Goal: Task Accomplishment & Management: Complete application form

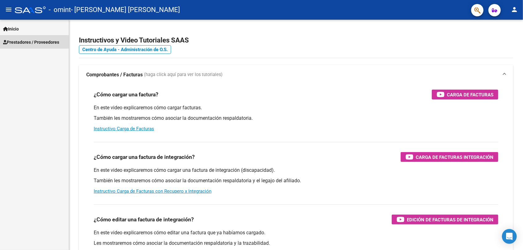
click at [49, 39] on span "Prestadores / Proveedores" at bounding box center [31, 42] width 56 height 7
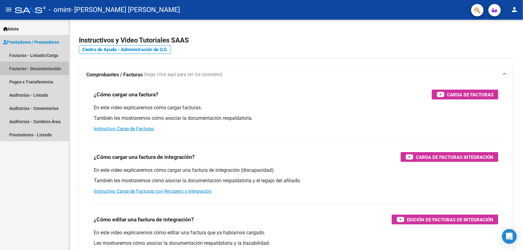
click at [51, 69] on link "Facturas - Documentación" at bounding box center [34, 68] width 69 height 13
click at [51, 43] on span "Prestadores / Proveedores" at bounding box center [31, 42] width 56 height 7
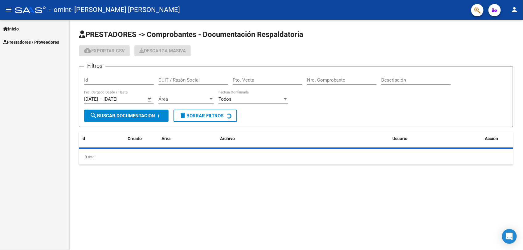
click at [51, 43] on span "Prestadores / Proveedores" at bounding box center [31, 42] width 56 height 7
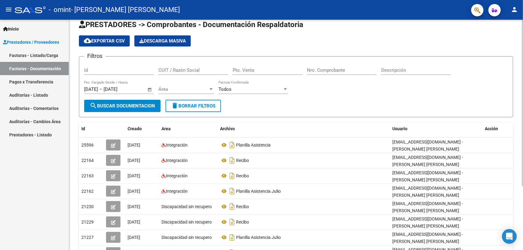
scroll to position [10, 0]
click at [523, 72] on html "menu - omint - [PERSON_NAME] [PERSON_NAME] person Inicio Instructivos Contacto …" at bounding box center [261, 125] width 523 height 250
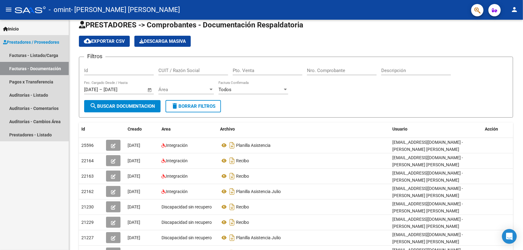
click at [19, 42] on span "Prestadores / Proveedores" at bounding box center [31, 42] width 56 height 7
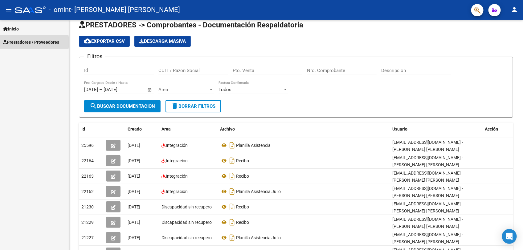
click at [19, 42] on span "Prestadores / Proveedores" at bounding box center [31, 42] width 56 height 7
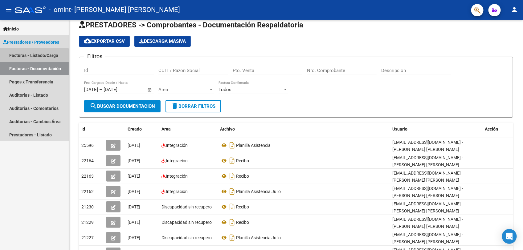
click at [31, 56] on link "Facturas - Listado/Carga" at bounding box center [34, 55] width 69 height 13
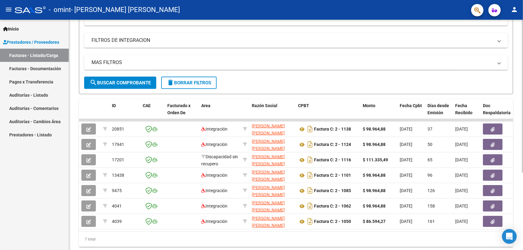
scroll to position [112, 0]
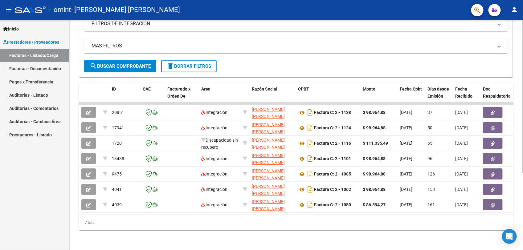
click at [523, 154] on html "menu - omint - [PERSON_NAME] [PERSON_NAME] person Inicio Instructivos Contacto …" at bounding box center [261, 125] width 523 height 250
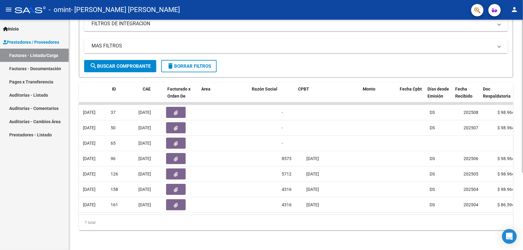
scroll to position [0, 0]
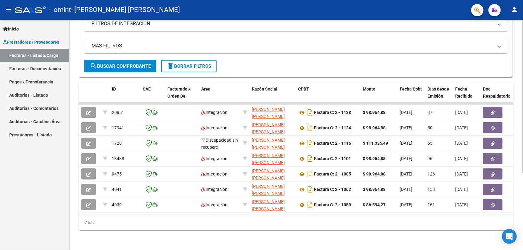
drag, startPoint x: 123, startPoint y: 245, endPoint x: 180, endPoint y: 241, distance: 57.2
click at [180, 241] on div "Video tutorial PRESTADORES -> Listado de CPBTs Emitidos por Prestadores / Prove…" at bounding box center [296, 79] width 454 height 341
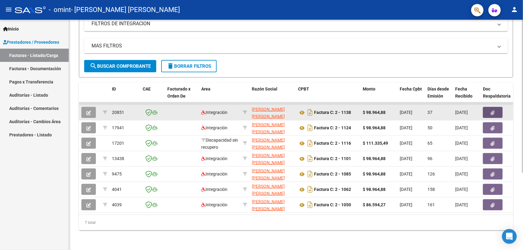
click at [495, 111] on icon "button" at bounding box center [493, 113] width 4 height 5
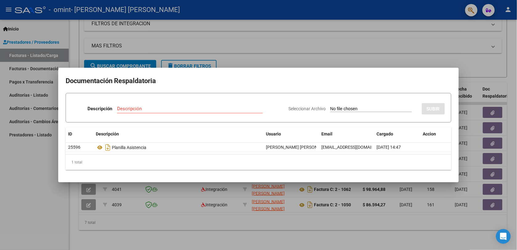
click at [510, 60] on div at bounding box center [258, 125] width 517 height 250
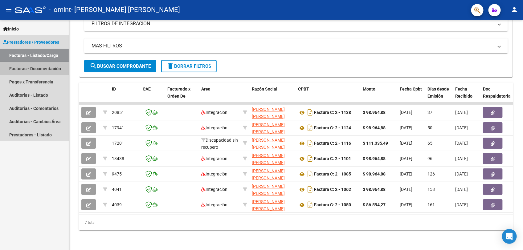
click at [39, 67] on link "Facturas - Documentación" at bounding box center [34, 68] width 69 height 13
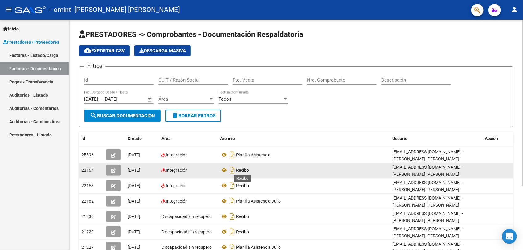
click at [236, 169] on span "Recibo" at bounding box center [242, 170] width 13 height 5
click at [116, 170] on button "button" at bounding box center [113, 170] width 14 height 11
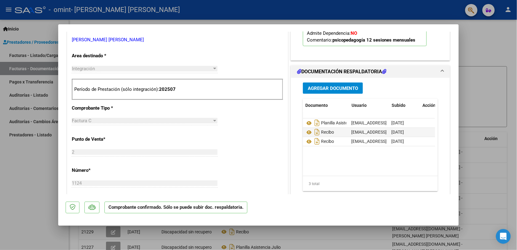
scroll to position [0, 15]
click at [315, 131] on icon "Descargar documento" at bounding box center [318, 132] width 8 height 10
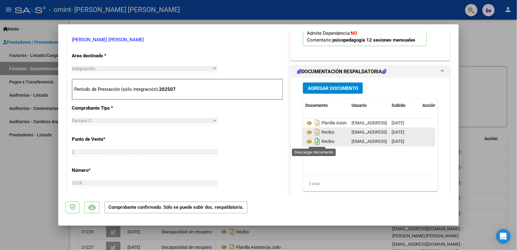
click at [314, 141] on icon "Descargar documento" at bounding box center [318, 142] width 8 height 10
click at [307, 142] on icon at bounding box center [310, 141] width 8 height 7
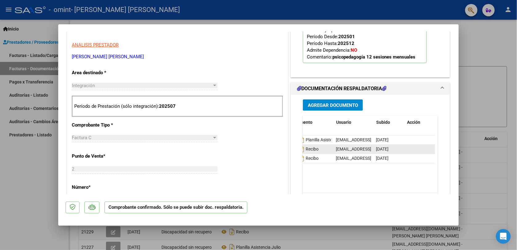
scroll to position [0, 0]
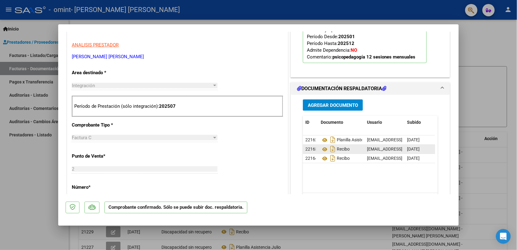
click at [492, 46] on div at bounding box center [258, 125] width 517 height 250
type input "$ 0,00"
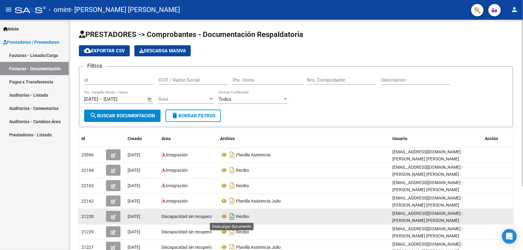
click at [232, 213] on icon "Descargar documento" at bounding box center [232, 217] width 8 height 10
click at [224, 216] on icon at bounding box center [224, 216] width 8 height 7
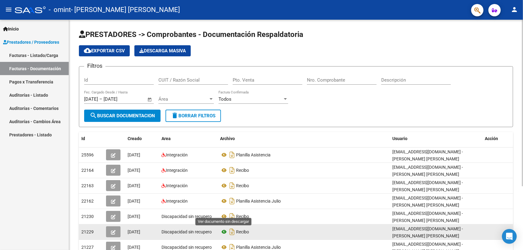
click at [224, 231] on icon at bounding box center [224, 232] width 8 height 7
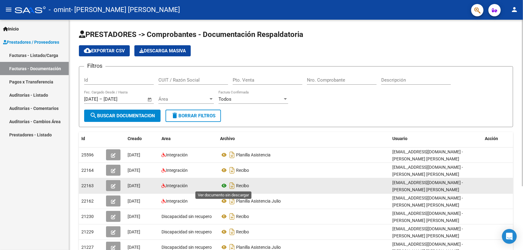
click at [224, 185] on icon at bounding box center [224, 185] width 8 height 7
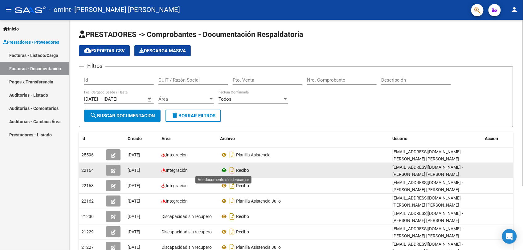
click at [224, 169] on icon at bounding box center [224, 170] width 8 height 7
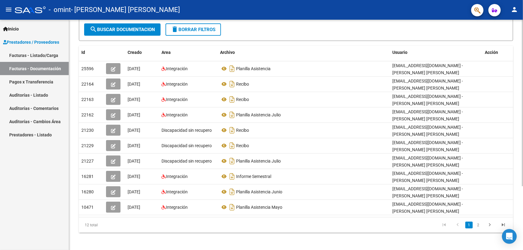
scroll to position [88, 0]
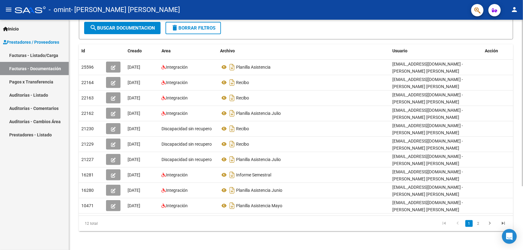
click at [523, 189] on html "menu - omint - [PERSON_NAME] [PERSON_NAME] person Inicio Instructivos Contacto …" at bounding box center [261, 125] width 523 height 250
click at [477, 223] on link "2" at bounding box center [478, 223] width 7 height 7
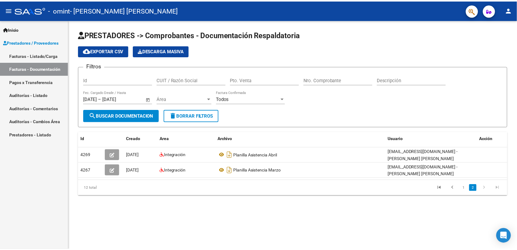
scroll to position [0, 0]
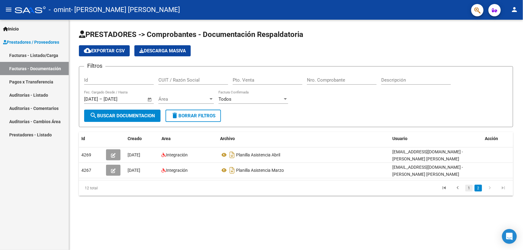
click at [469, 187] on link "1" at bounding box center [469, 188] width 7 height 7
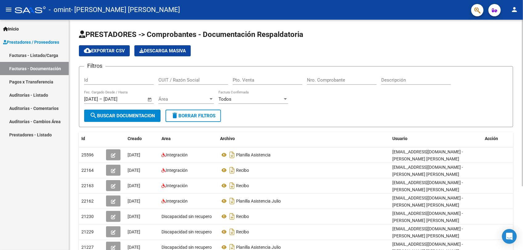
click at [523, 151] on div at bounding box center [523, 103] width 2 height 167
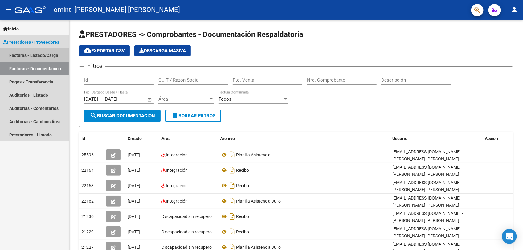
click at [42, 51] on link "Facturas - Listado/Carga" at bounding box center [34, 55] width 69 height 13
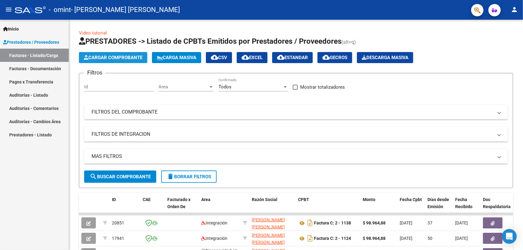
click at [130, 55] on span "Cargar Comprobante" at bounding box center [113, 58] width 59 height 6
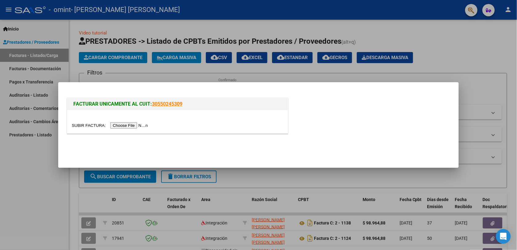
click at [460, 39] on div at bounding box center [258, 125] width 517 height 250
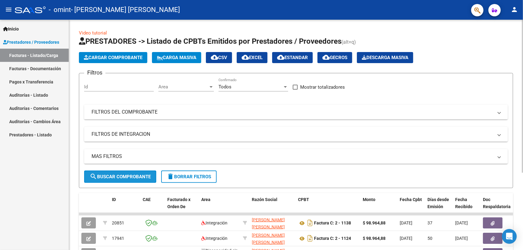
click at [113, 176] on span "search Buscar Comprobante" at bounding box center [120, 177] width 61 height 6
click at [132, 174] on span "search Buscar Comprobante" at bounding box center [120, 177] width 61 height 6
click at [130, 55] on span "Cargar Comprobante" at bounding box center [113, 58] width 59 height 6
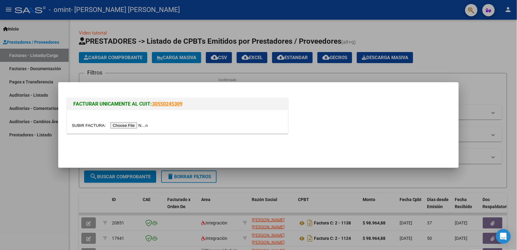
click at [119, 125] on input "file" at bounding box center [111, 125] width 78 height 6
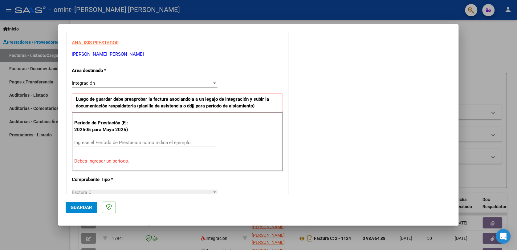
scroll to position [111, 0]
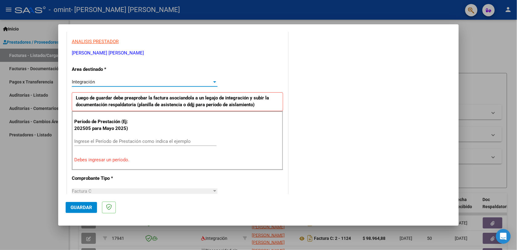
click at [212, 84] on div at bounding box center [215, 82] width 6 height 5
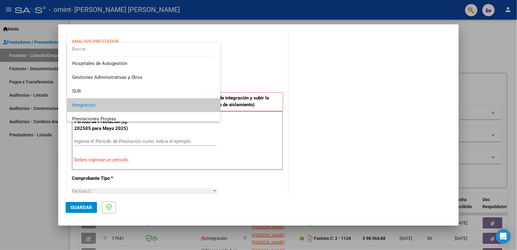
scroll to position [23, 0]
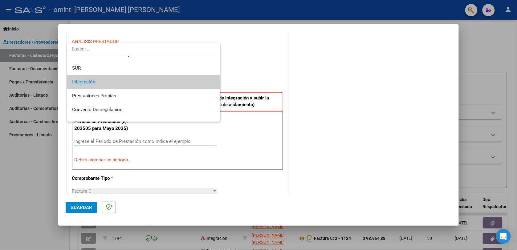
click at [208, 81] on span "Integración" at bounding box center [144, 82] width 144 height 14
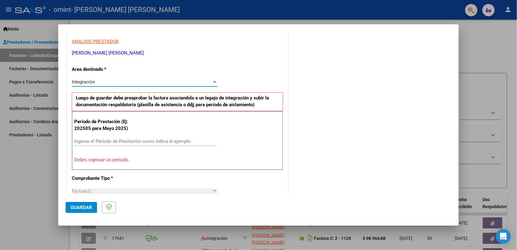
click at [126, 140] on input "Ingrese el Período de Prestación como indica el ejemplo" at bounding box center [145, 142] width 142 height 6
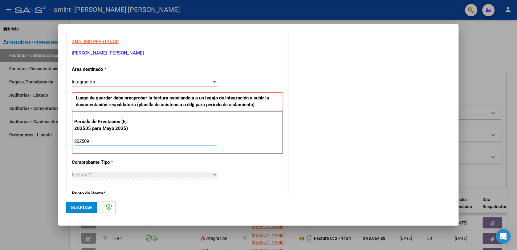
type input "202509"
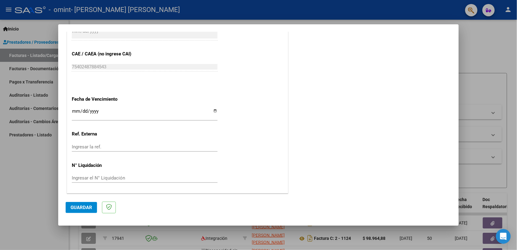
scroll to position [381, 0]
click at [77, 207] on span "Guardar" at bounding box center [82, 208] width 22 height 6
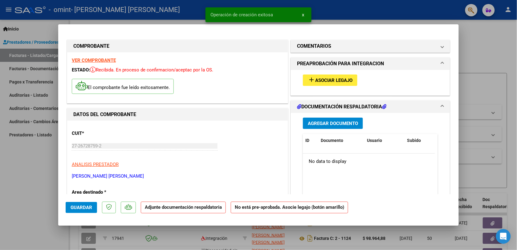
click at [342, 82] on span "Asociar Legajo" at bounding box center [333, 81] width 37 height 6
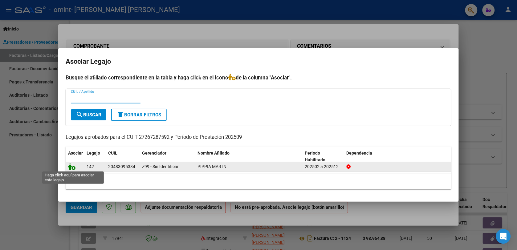
click at [73, 167] on icon at bounding box center [71, 166] width 7 height 7
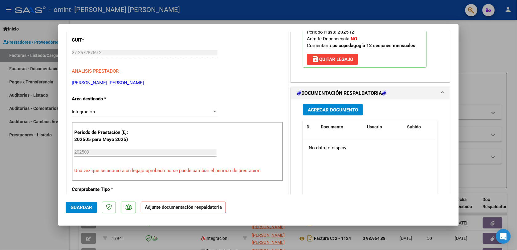
scroll to position [95, 0]
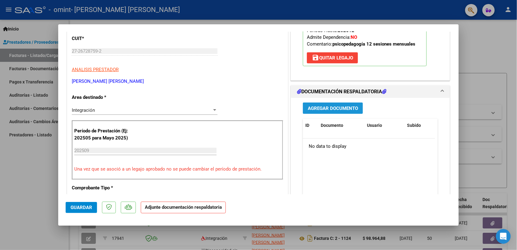
click at [331, 108] on span "Agregar Documento" at bounding box center [333, 109] width 50 height 6
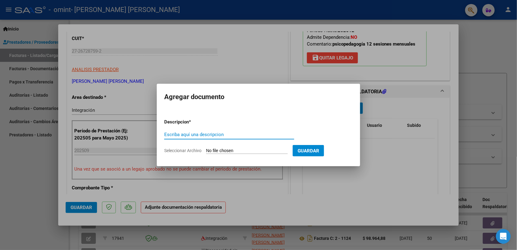
type input "O"
type input "p"
type input "Planilla de Asistencia"
click at [226, 150] on input "Seleccionar Archivo" at bounding box center [247, 151] width 82 height 6
type input "C:\fakepath\Planilla Asistencia Septiembre [PERSON_NAME].pdf"
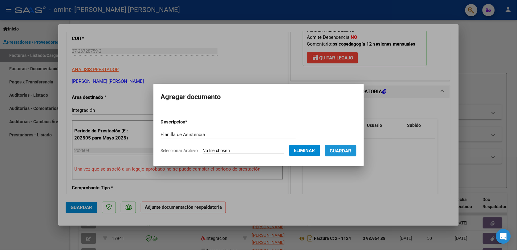
click at [346, 150] on span "Guardar" at bounding box center [341, 151] width 22 height 6
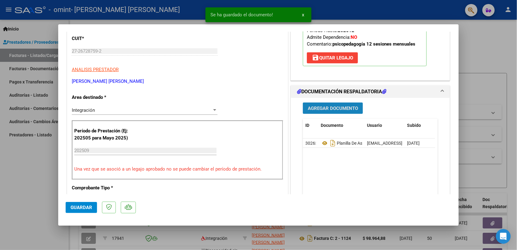
click at [334, 109] on span "Agregar Documento" at bounding box center [333, 109] width 50 height 6
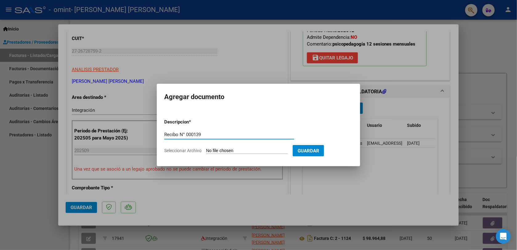
type input "Recibo N° 000139"
click at [235, 149] on input "Seleccionar Archivo" at bounding box center [247, 151] width 82 height 6
type input "C:\fakepath\Recibo N° 0000139.pdf"
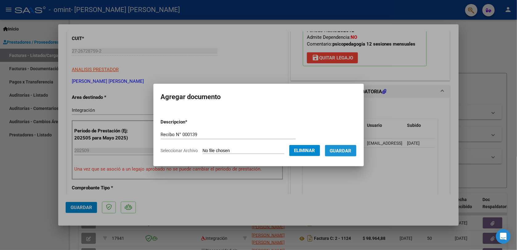
click at [352, 149] on span "Guardar" at bounding box center [341, 151] width 22 height 6
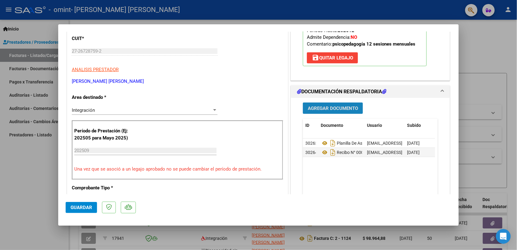
click at [328, 110] on span "Agregar Documento" at bounding box center [333, 109] width 50 height 6
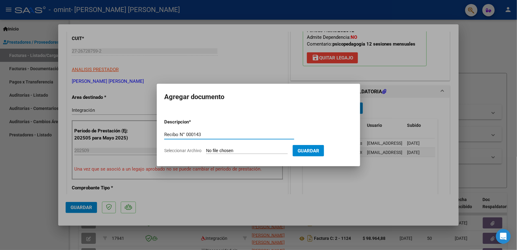
type input "Recibo N° 000143"
click at [280, 147] on form "Descripcion * Recibo N° 000143 Escriba aquí una descripcion Seleccionar Archivo…" at bounding box center [258, 136] width 189 height 45
click at [274, 148] on input "Seleccionar Archivo" at bounding box center [247, 151] width 82 height 6
type input "C:\fakepath\Recibo N° 0000143.pdf"
click at [217, 147] on form "Descripcion * Recibo N° 000143 Escriba aquí una descripcion Seleccionar Archivo…" at bounding box center [258, 136] width 189 height 45
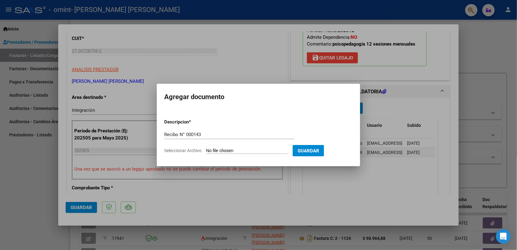
click at [217, 150] on input "Seleccionar Archivo" at bounding box center [247, 151] width 82 height 6
type input "C:\fakepath\Recibo N° 0000143.pdf"
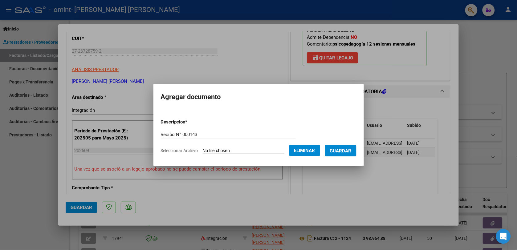
click at [350, 150] on span "Guardar" at bounding box center [341, 151] width 22 height 6
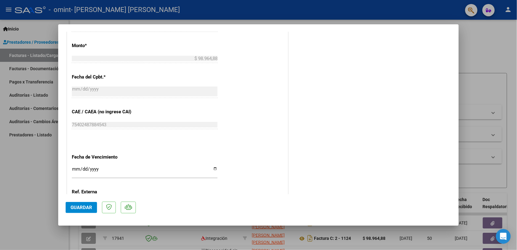
scroll to position [389, 0]
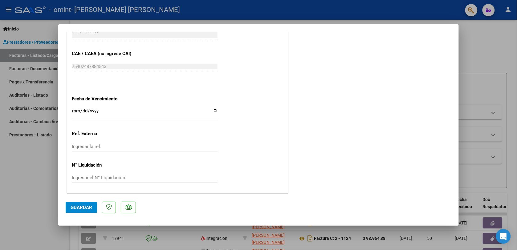
click at [79, 208] on span "Guardar" at bounding box center [82, 208] width 22 height 6
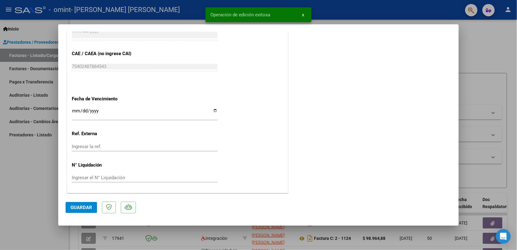
click at [32, 212] on div at bounding box center [258, 125] width 517 height 250
type input "$ 0,00"
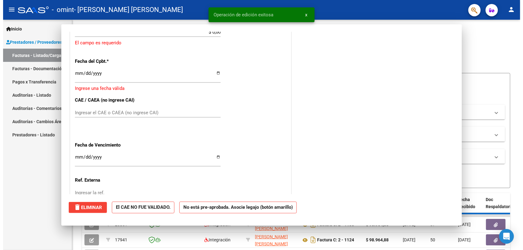
scroll to position [432, 0]
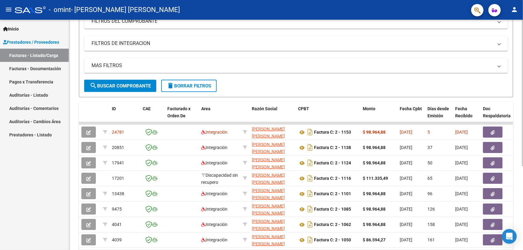
click at [523, 147] on html "menu - omint - [PERSON_NAME] [PERSON_NAME] person Inicio Instructivos Contacto …" at bounding box center [261, 125] width 523 height 250
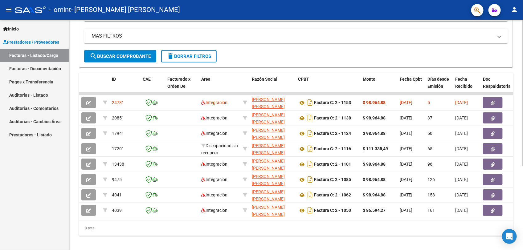
click at [523, 196] on html "menu - omint - [PERSON_NAME] [PERSON_NAME] person Inicio Instructivos Contacto …" at bounding box center [261, 125] width 523 height 250
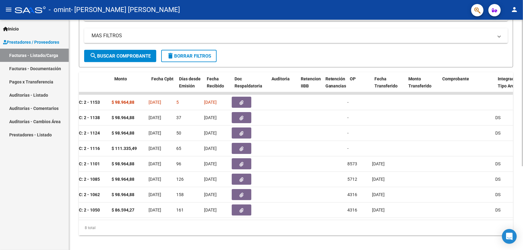
scroll to position [0, 0]
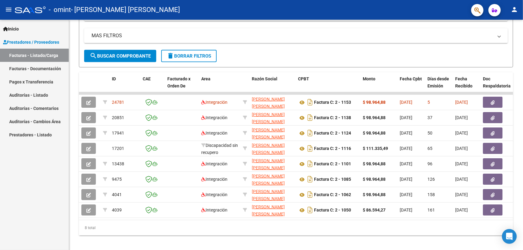
click at [515, 8] on mat-icon "person" at bounding box center [514, 9] width 7 height 7
click at [502, 39] on button "exit_to_app Salir" at bounding box center [503, 40] width 38 height 15
